Goal: Find specific page/section: Find specific page/section

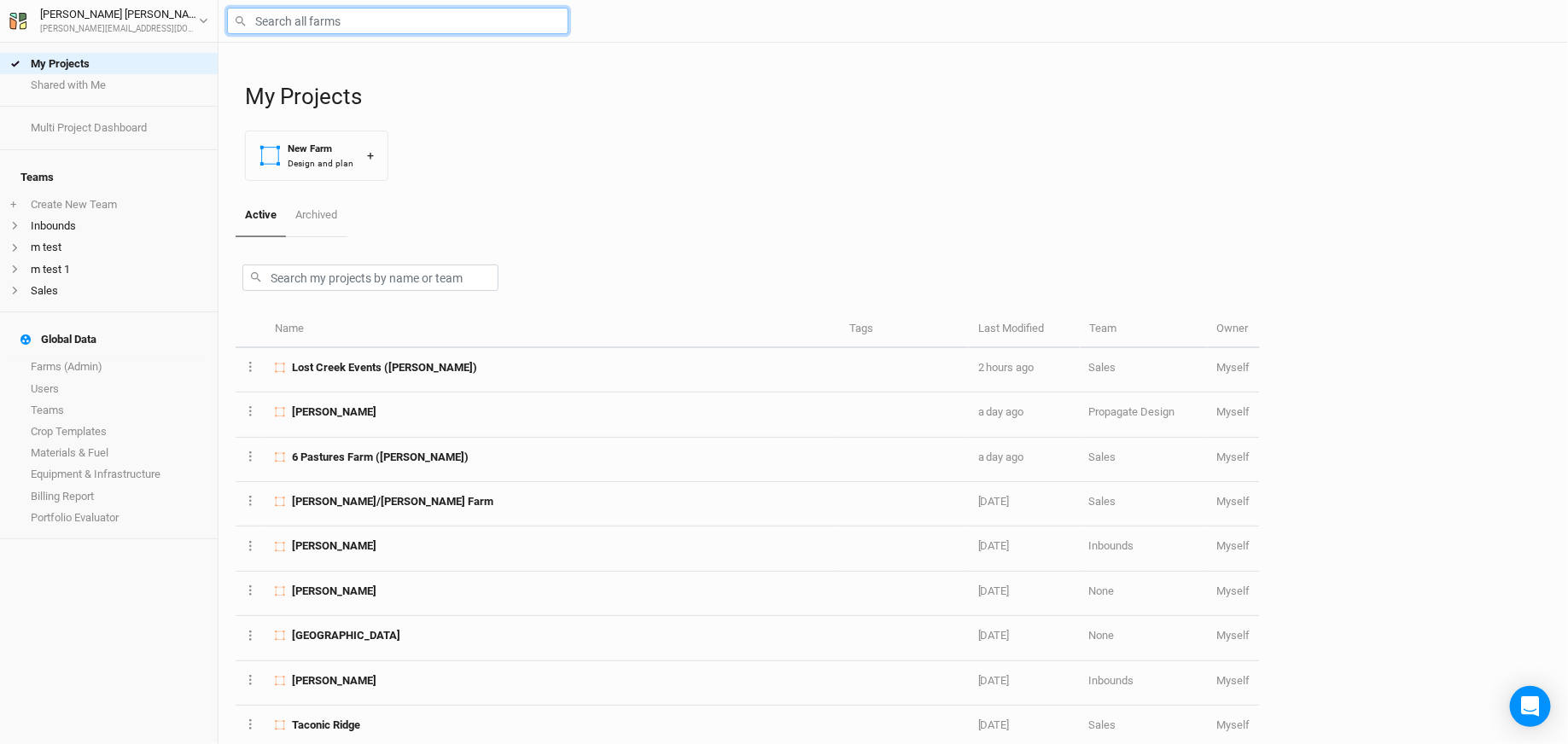
click at [347, 18] on input "text" at bounding box center [397, 21] width 341 height 26
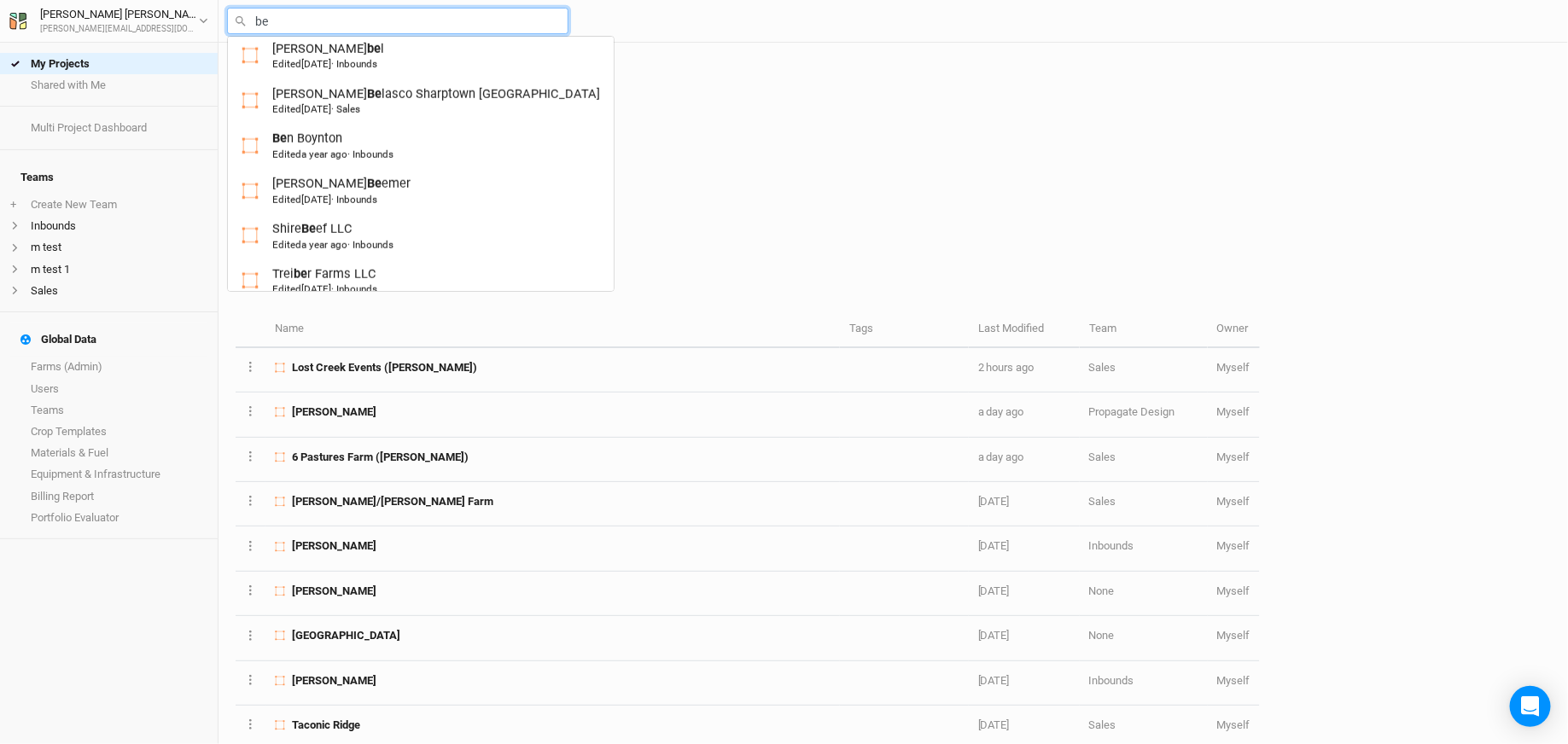
scroll to position [740, 0]
click at [642, 161] on div "My Projects New Farm Design and plan +" at bounding box center [898, 119] width 1306 height 152
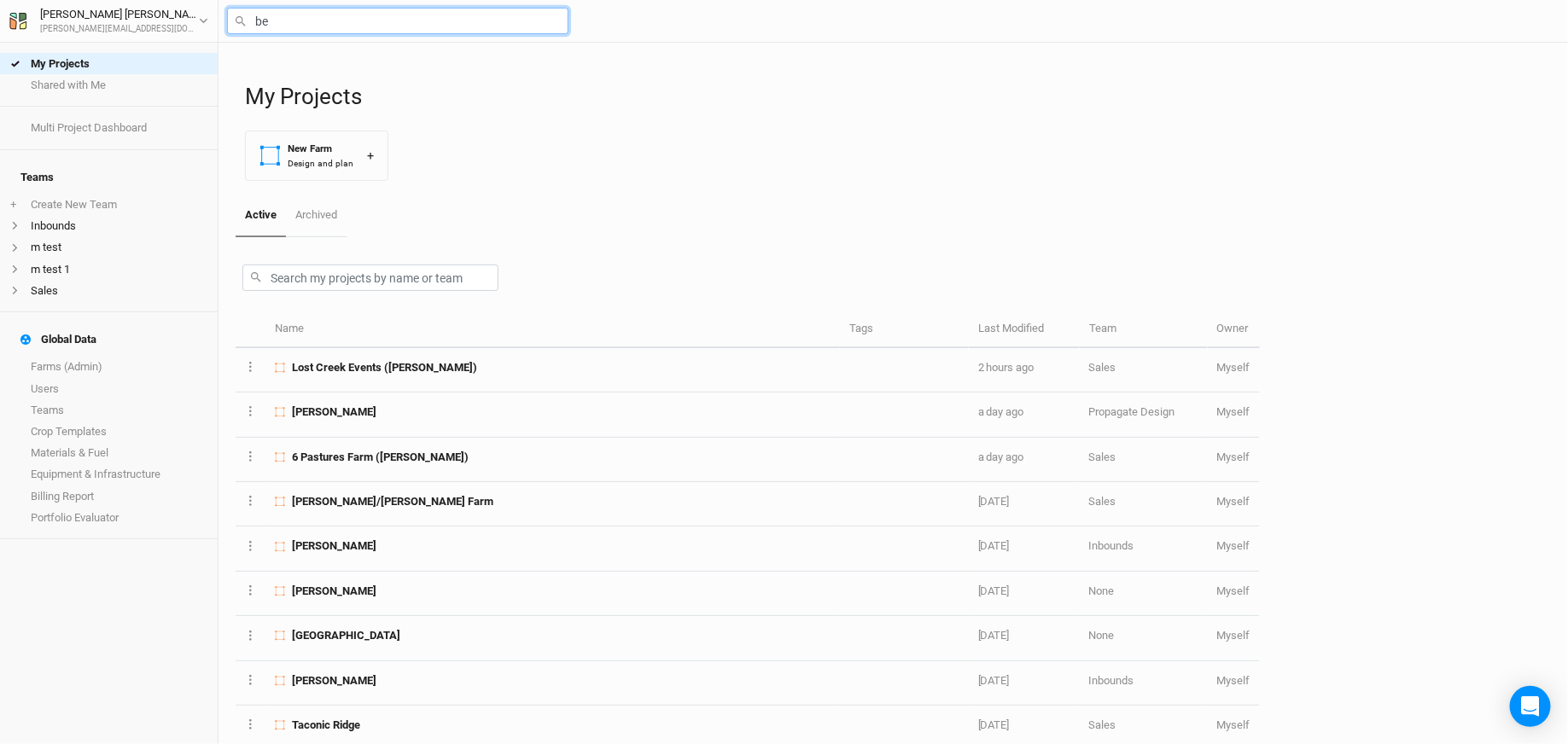
click at [335, 32] on input "be" at bounding box center [397, 21] width 341 height 26
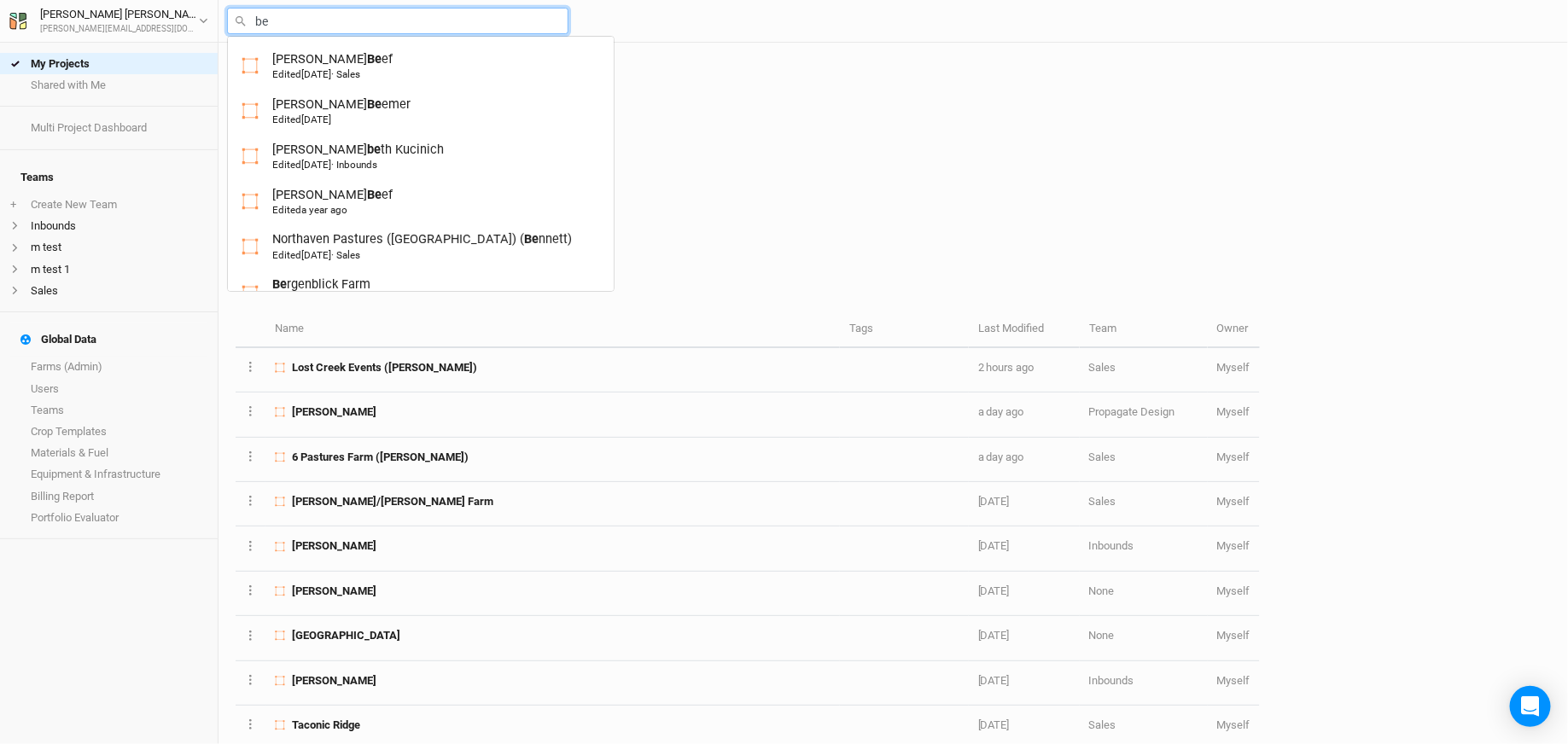
type input "b"
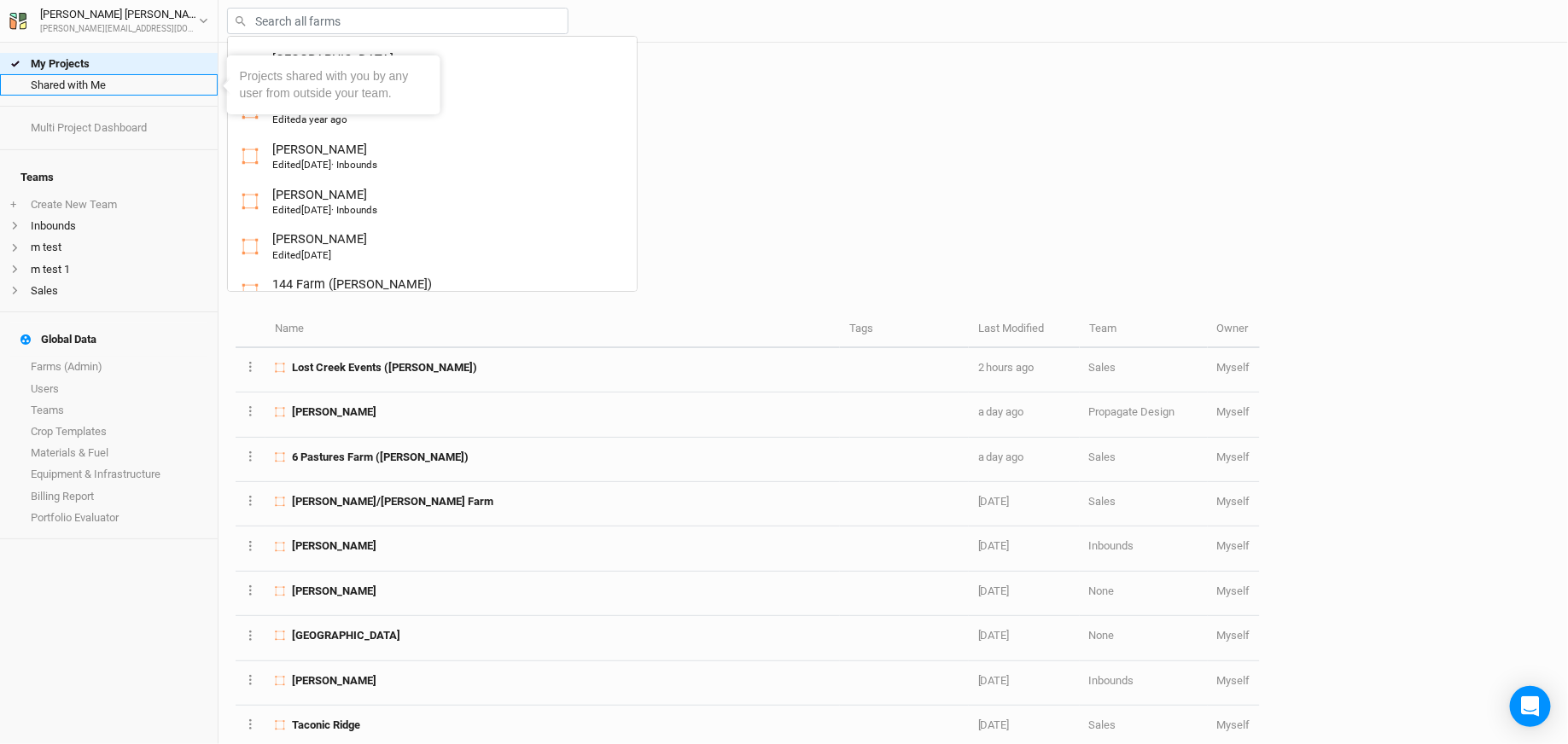
click at [111, 90] on link "Shared with Me" at bounding box center [109, 84] width 218 height 21
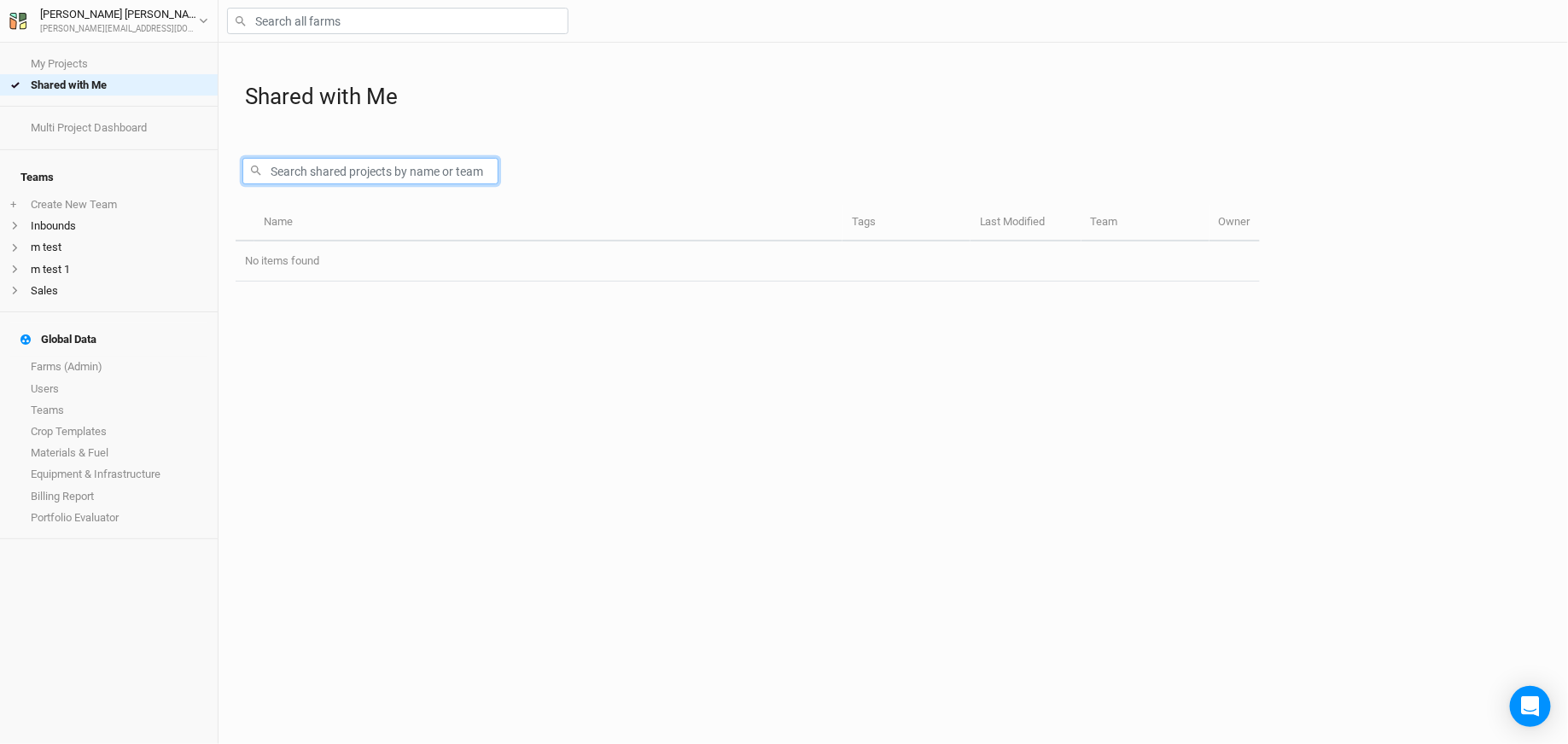
click at [332, 172] on input "text" at bounding box center [370, 171] width 256 height 26
type input "[PERSON_NAME]"
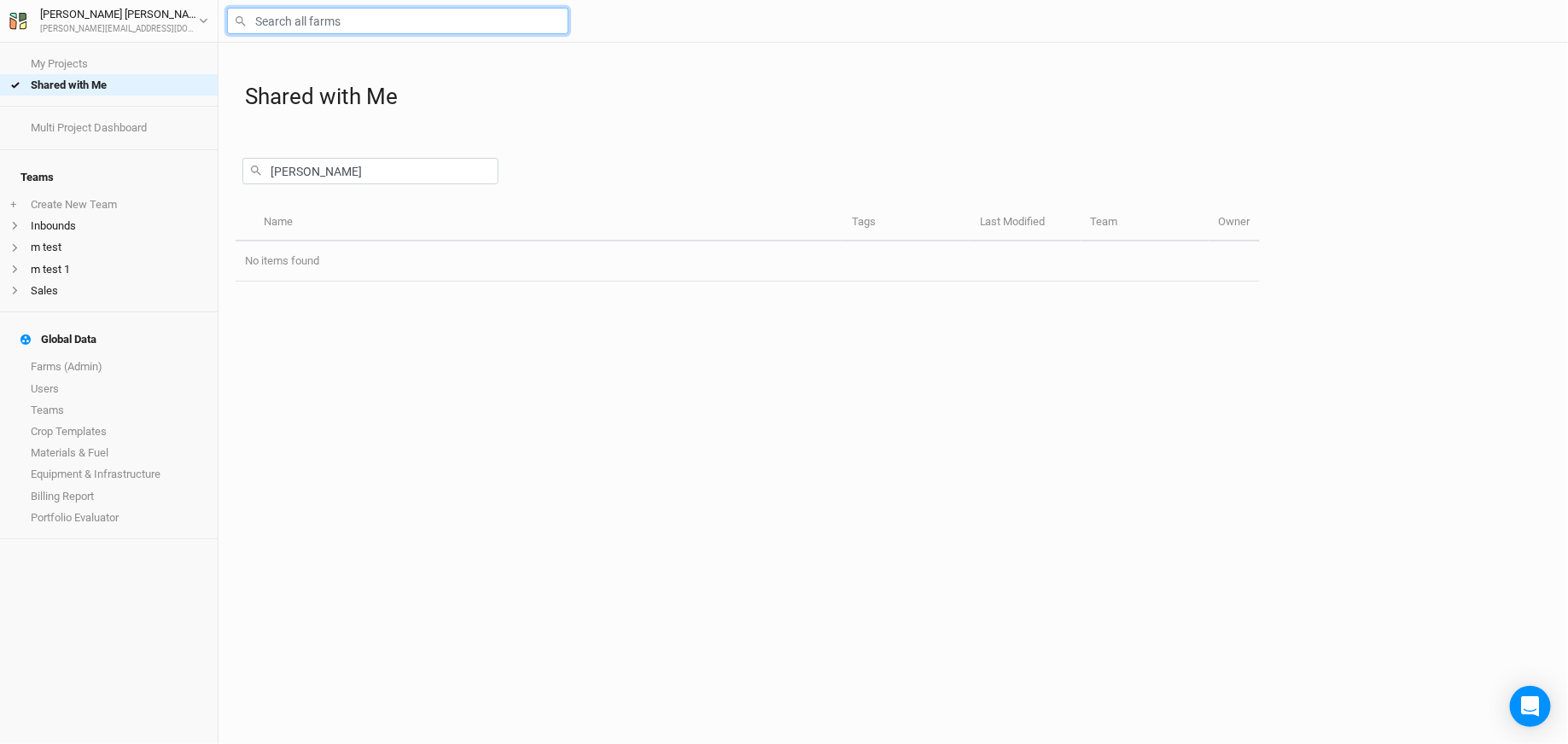
click at [345, 25] on input "text" at bounding box center [397, 21] width 341 height 26
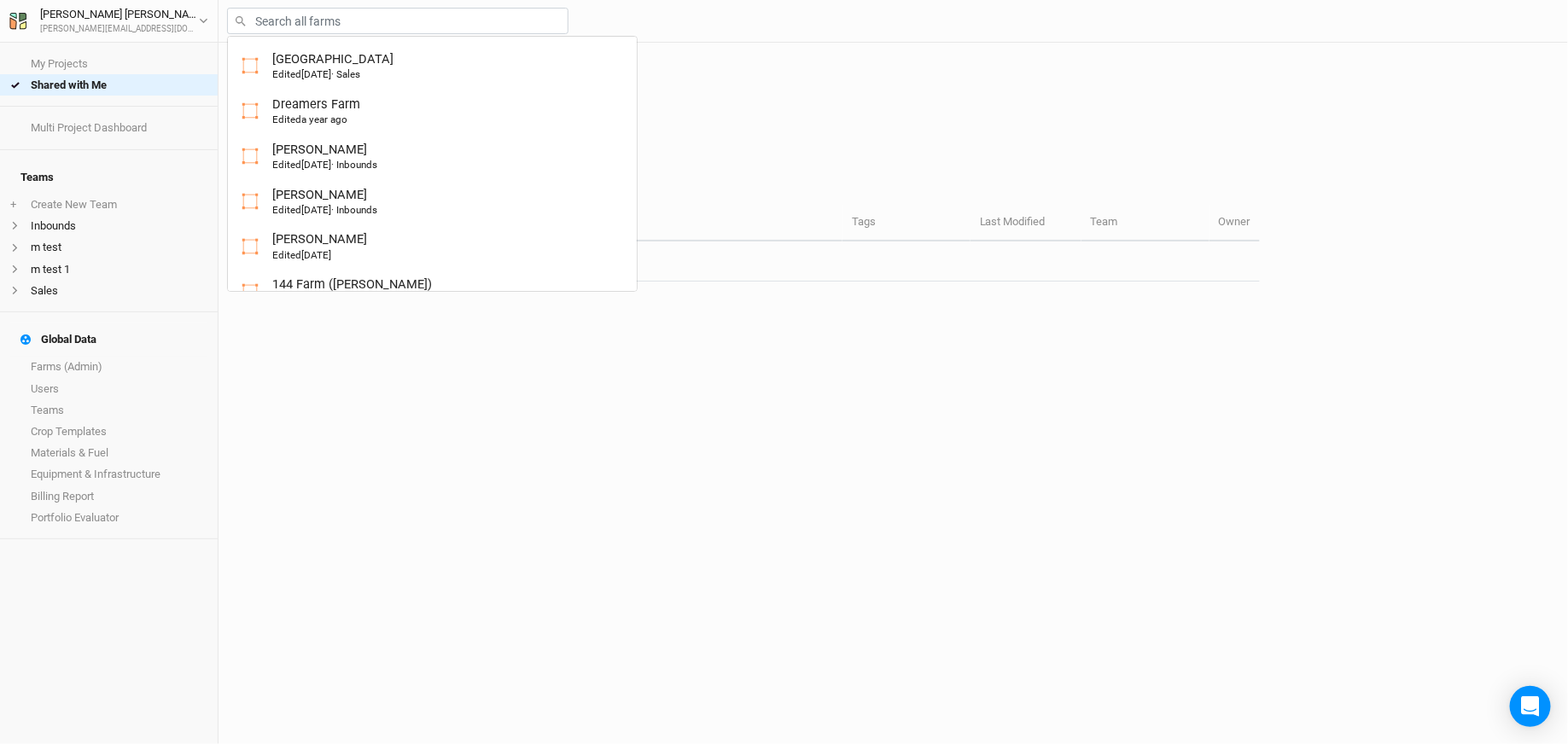
click at [681, 593] on div "Name Tags Last Modified Team Owner No items found" at bounding box center [747, 474] width 1024 height 539
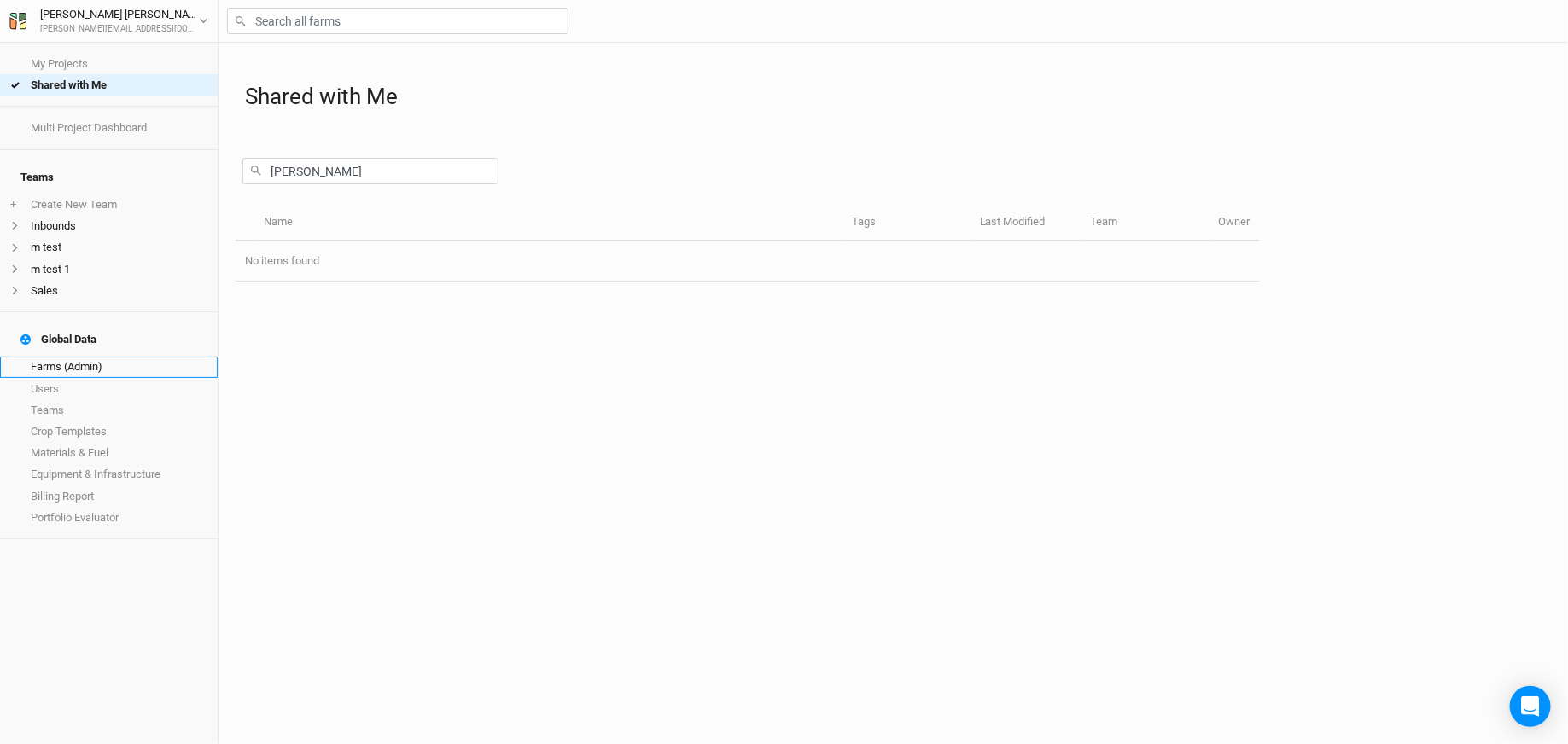
click at [107, 357] on link "Farms (Admin)" at bounding box center [109, 367] width 218 height 21
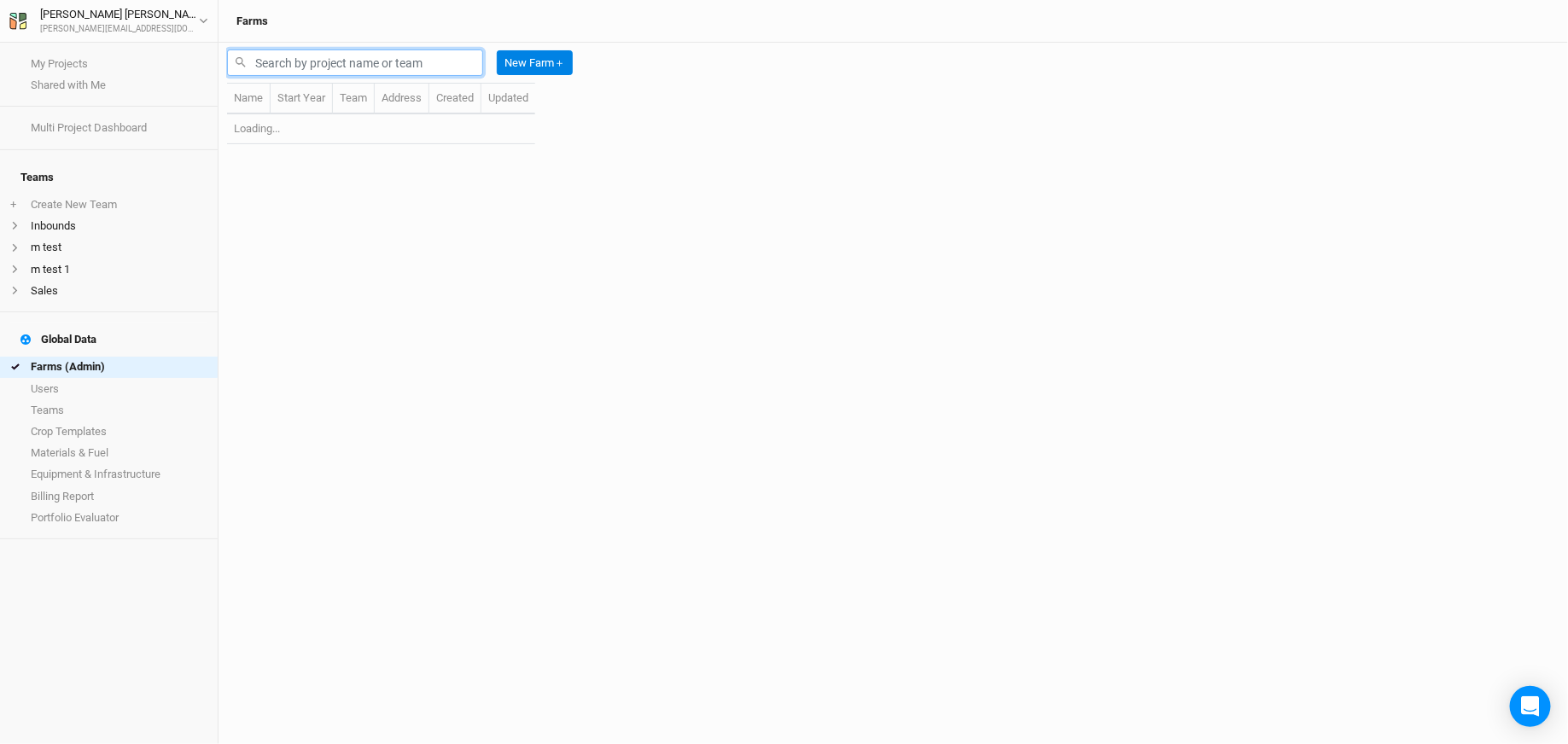
click at [340, 68] on input "text" at bounding box center [354, 62] width 256 height 26
type input "n"
type input "[PERSON_NAME]"
drag, startPoint x: 338, startPoint y: 65, endPoint x: 222, endPoint y: 63, distance: 116.0
click at [222, 63] on div "[PERSON_NAME] New Farm ＋ Name Start Year Team Address Created Updated No items …" at bounding box center [893, 394] width 1349 height 701
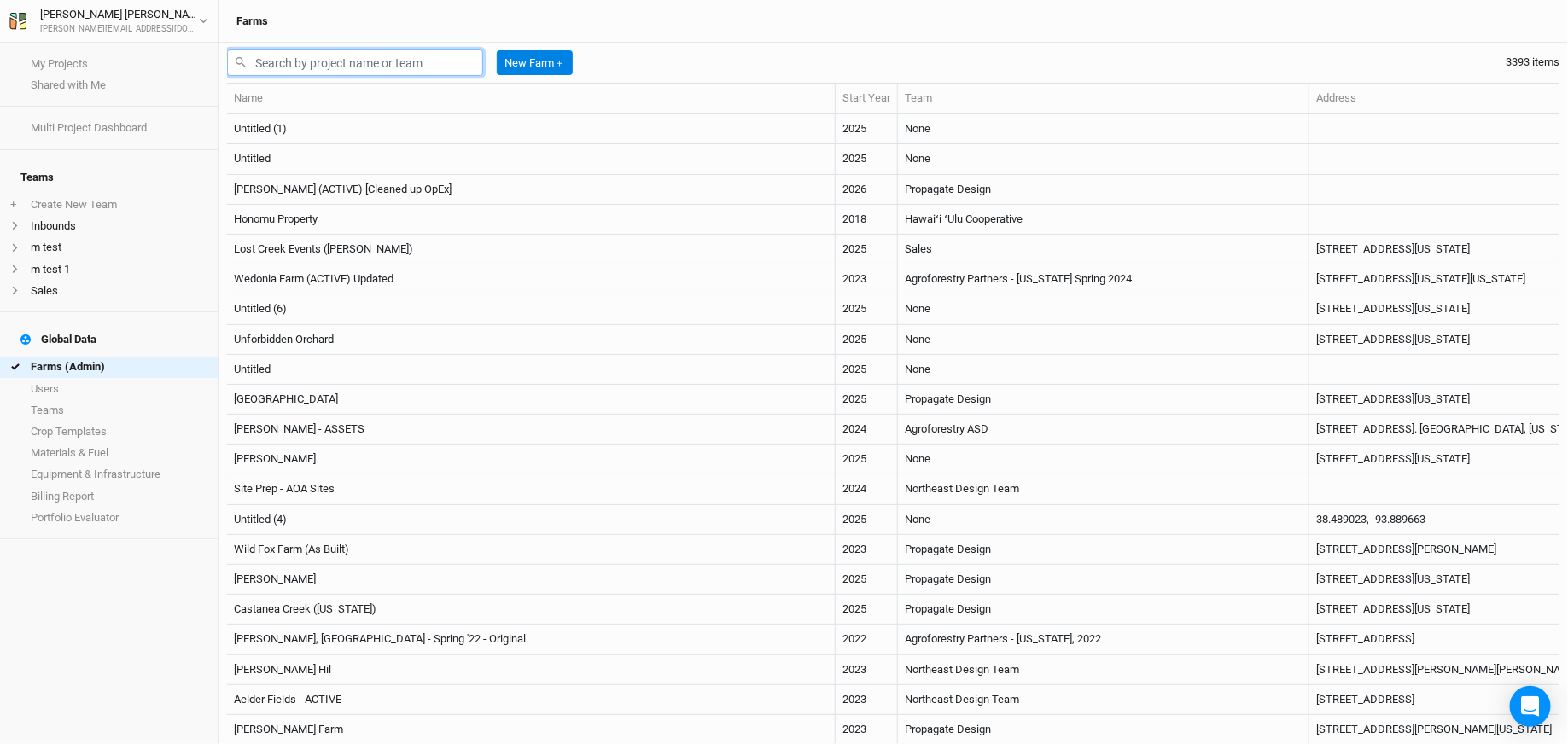
click at [354, 66] on input "text" at bounding box center [354, 62] width 256 height 26
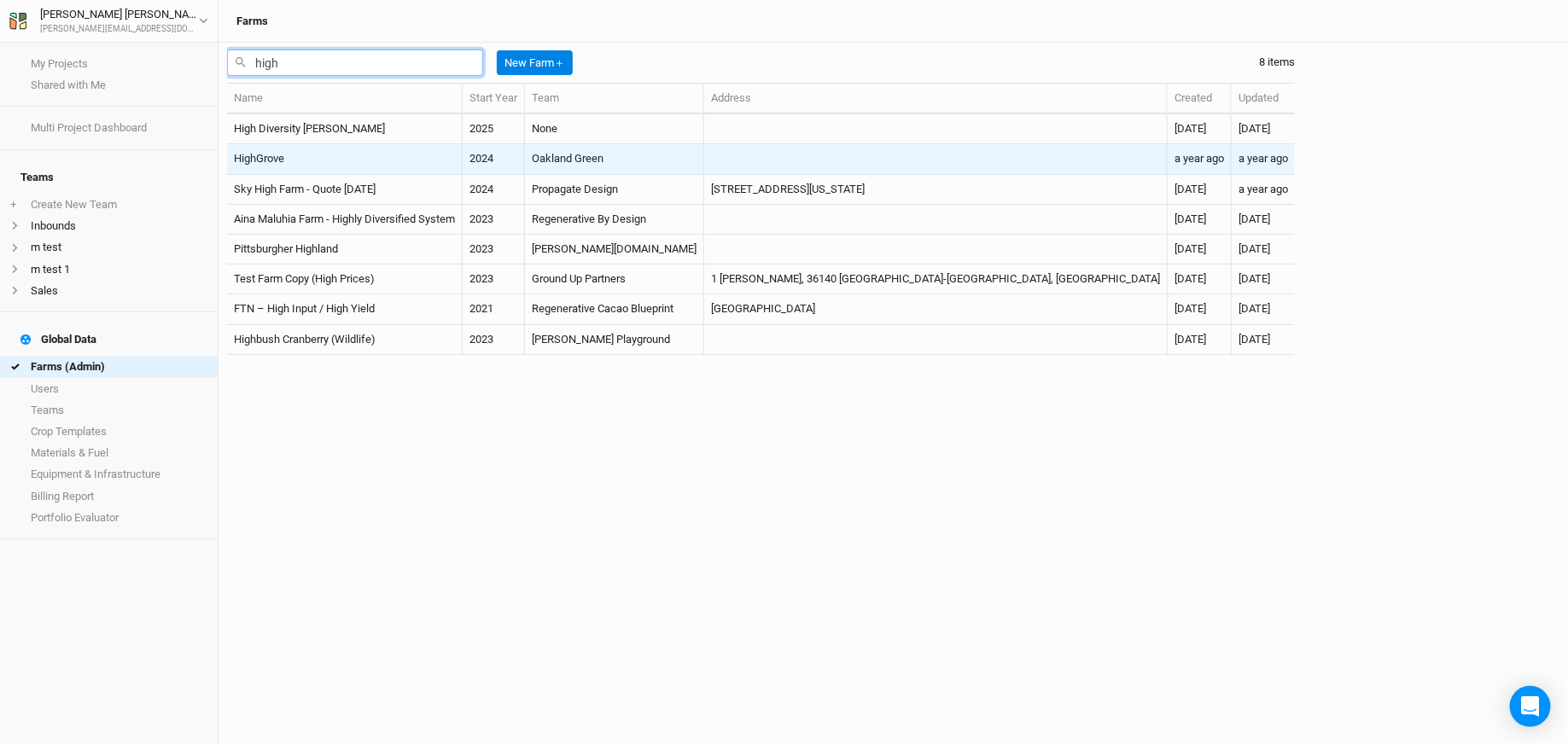
type input "high"
click at [287, 148] on td "HighGrove" at bounding box center [345, 159] width 236 height 30
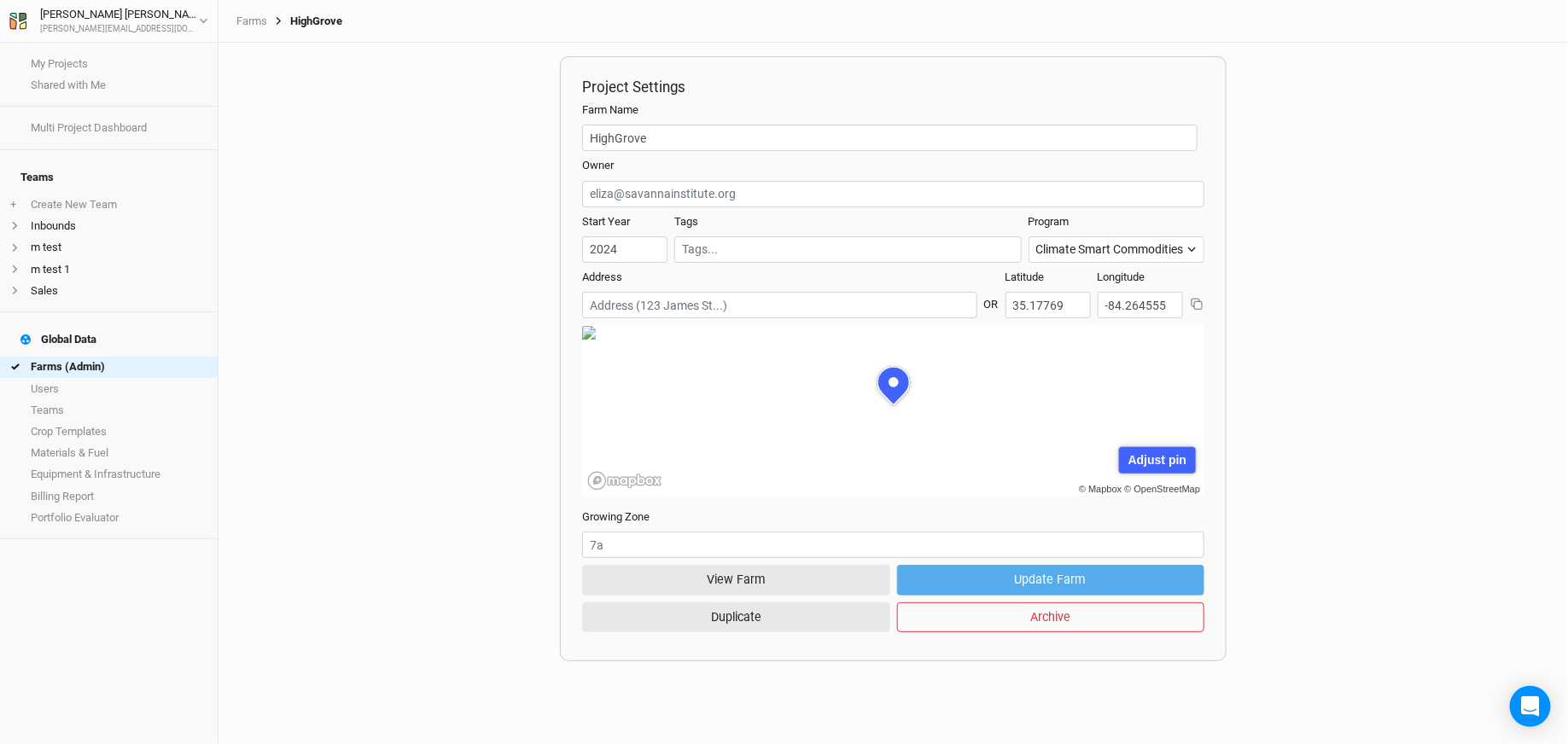
scroll to position [85, 235]
click at [732, 581] on button "View Farm" at bounding box center [736, 580] width 308 height 30
